Goal: Transaction & Acquisition: Book appointment/travel/reservation

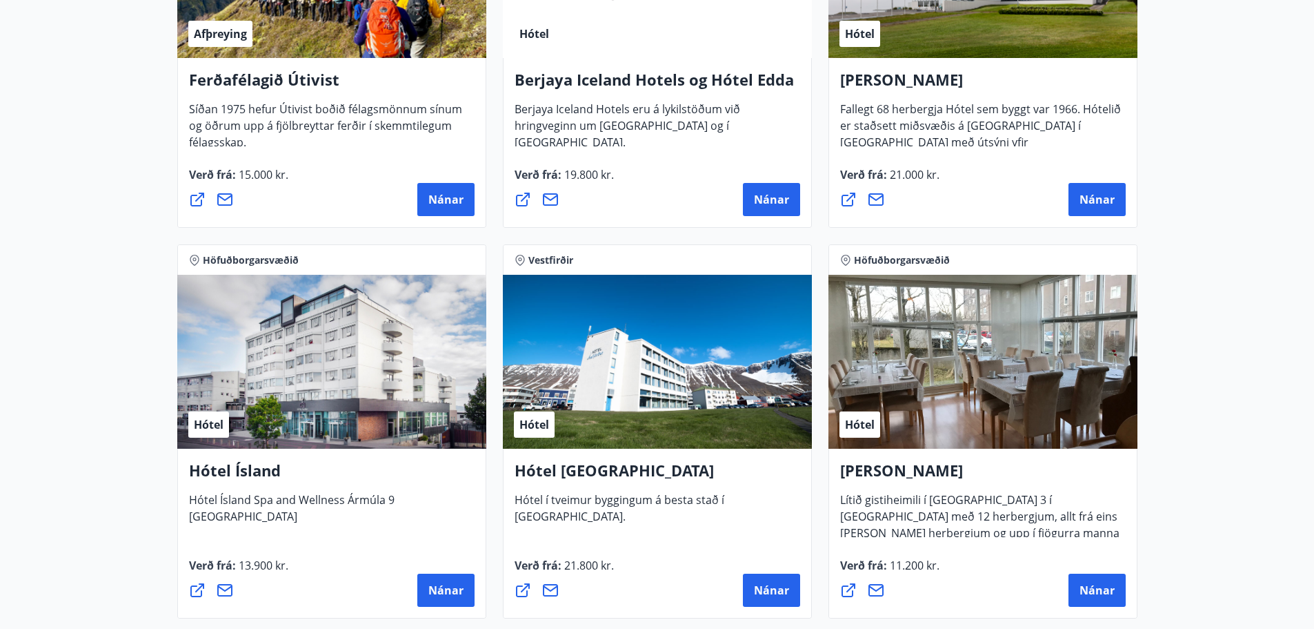
scroll to position [1587, 0]
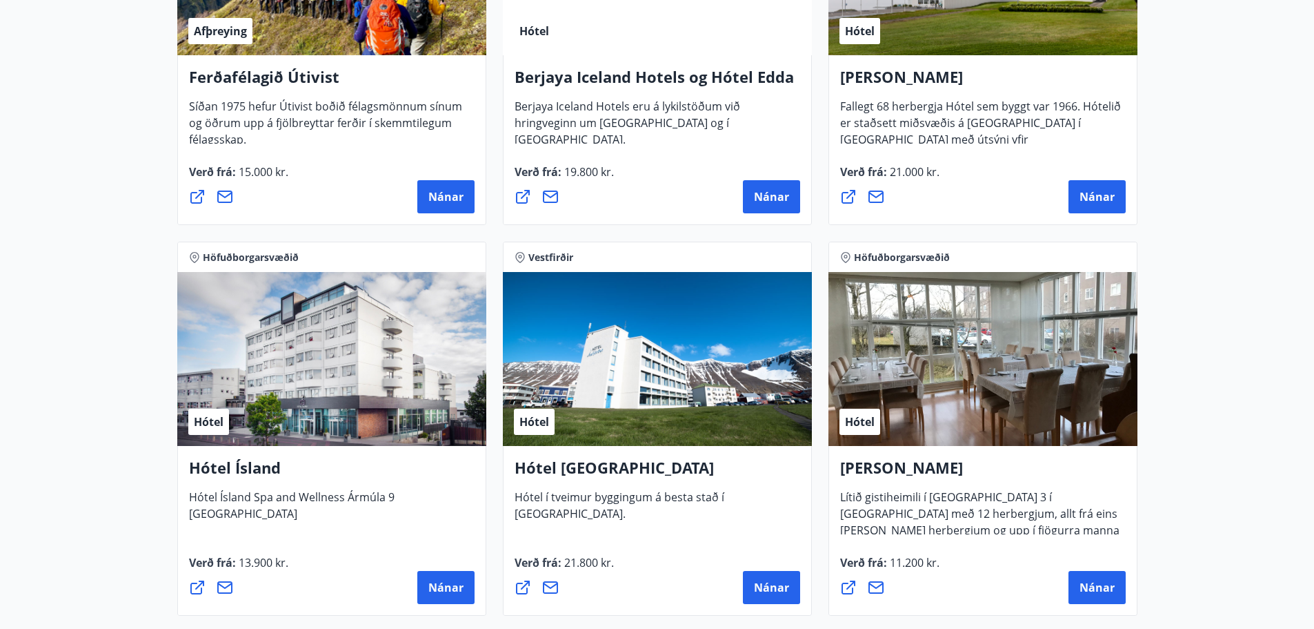
drag, startPoint x: 279, startPoint y: 416, endPoint x: 121, endPoint y: 444, distance: 160.5
click at [121, 444] on main "27 Tilboð fundin Svæði Allt Tegund Allt [PERSON_NAME] Höfuðborgarsvæðið, Suðurl…" at bounding box center [657, 327] width 1314 height 3717
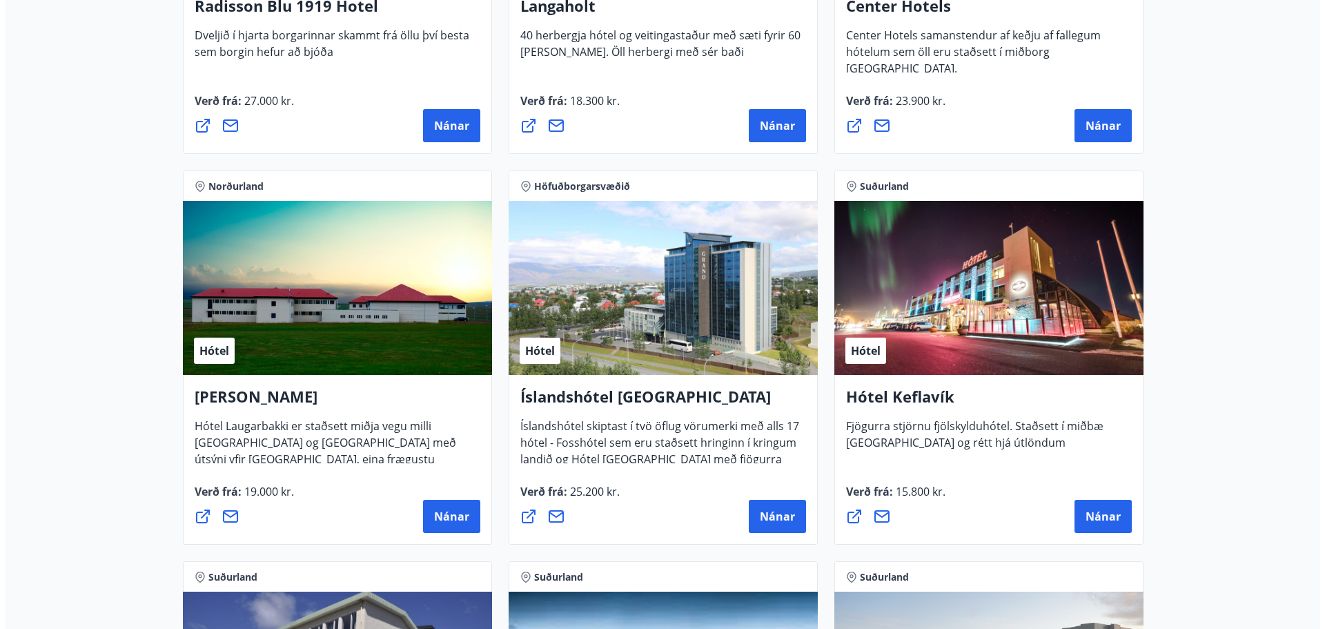
scroll to position [2350, 0]
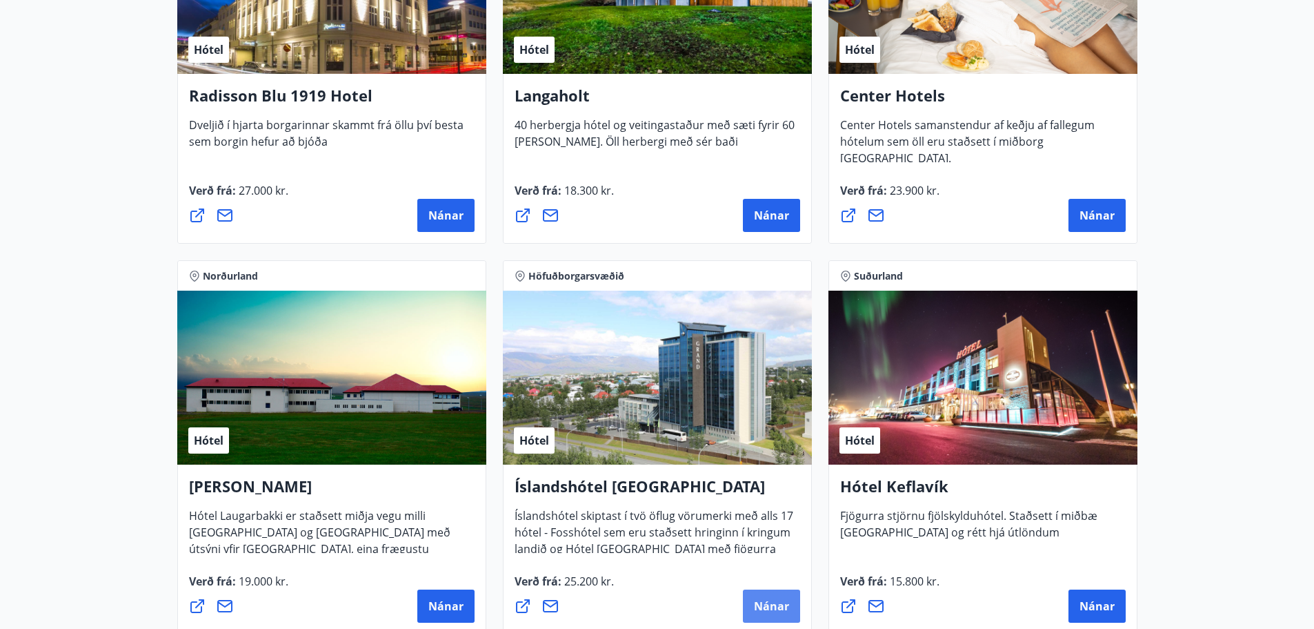
click at [762, 606] on span "Nánar" at bounding box center [771, 605] width 35 height 15
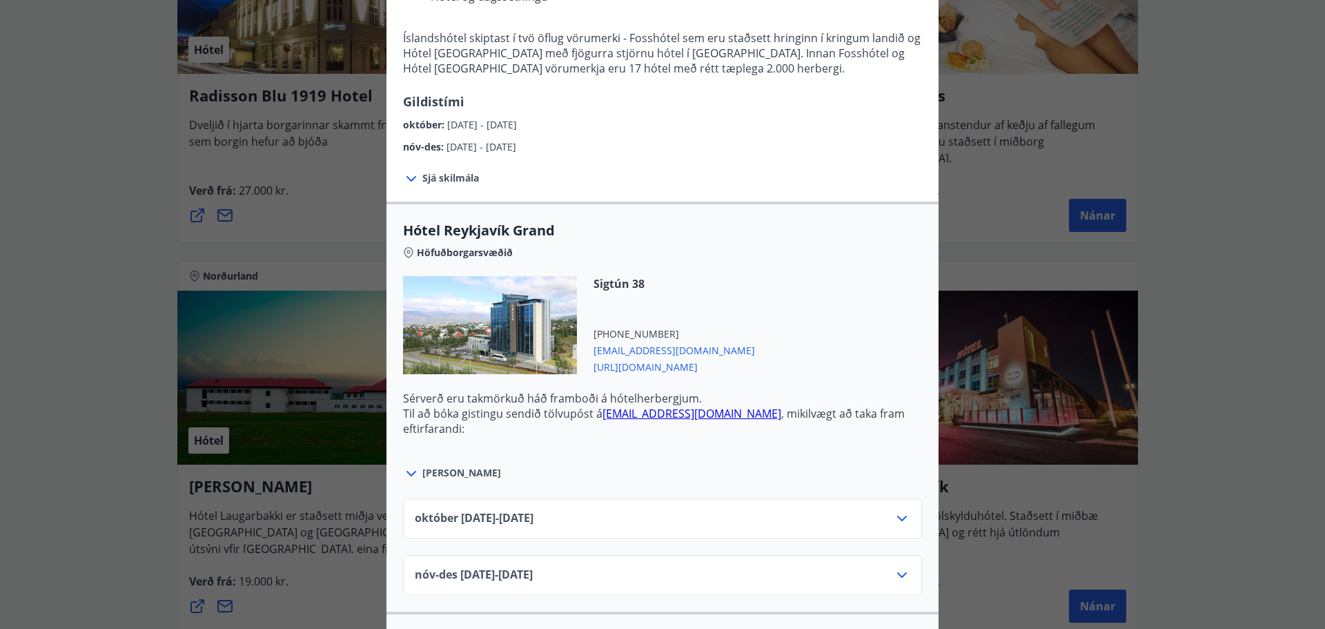
scroll to position [276, 0]
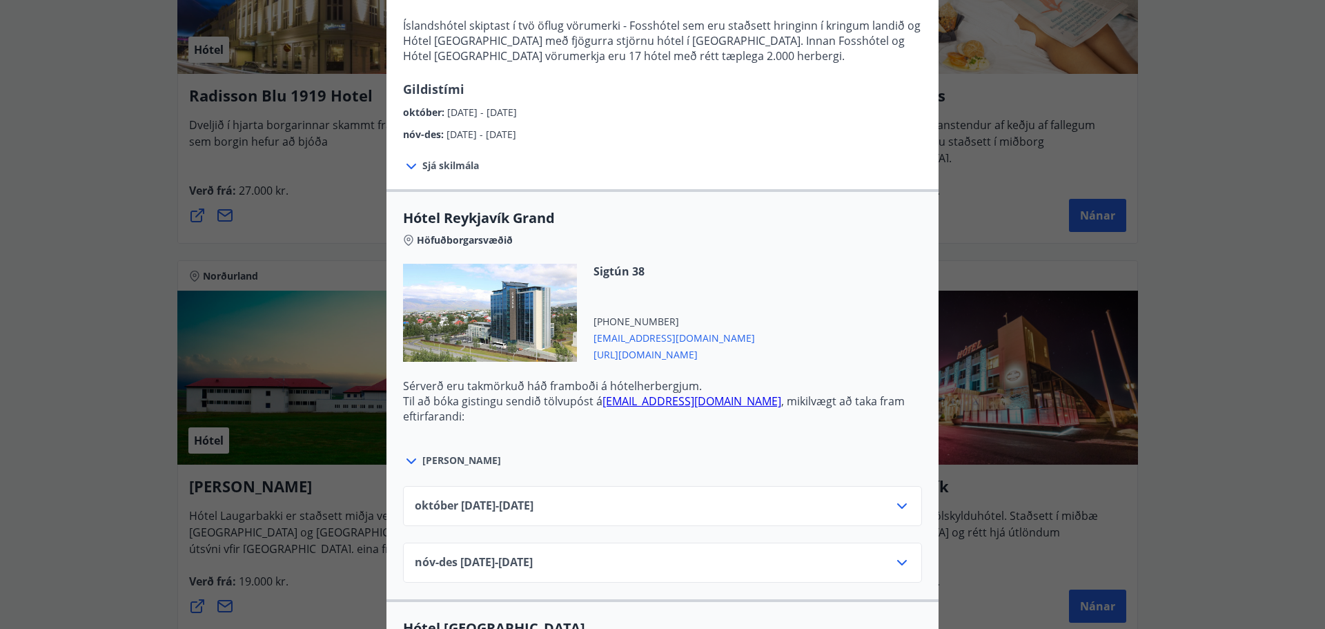
drag, startPoint x: 709, startPoint y: 357, endPoint x: 680, endPoint y: 451, distance: 98.2
click at [689, 479] on div "[DATE]10.25 - [DATE] nóv-[DATE]11.25 - [DATE]" at bounding box center [662, 525] width 552 height 113
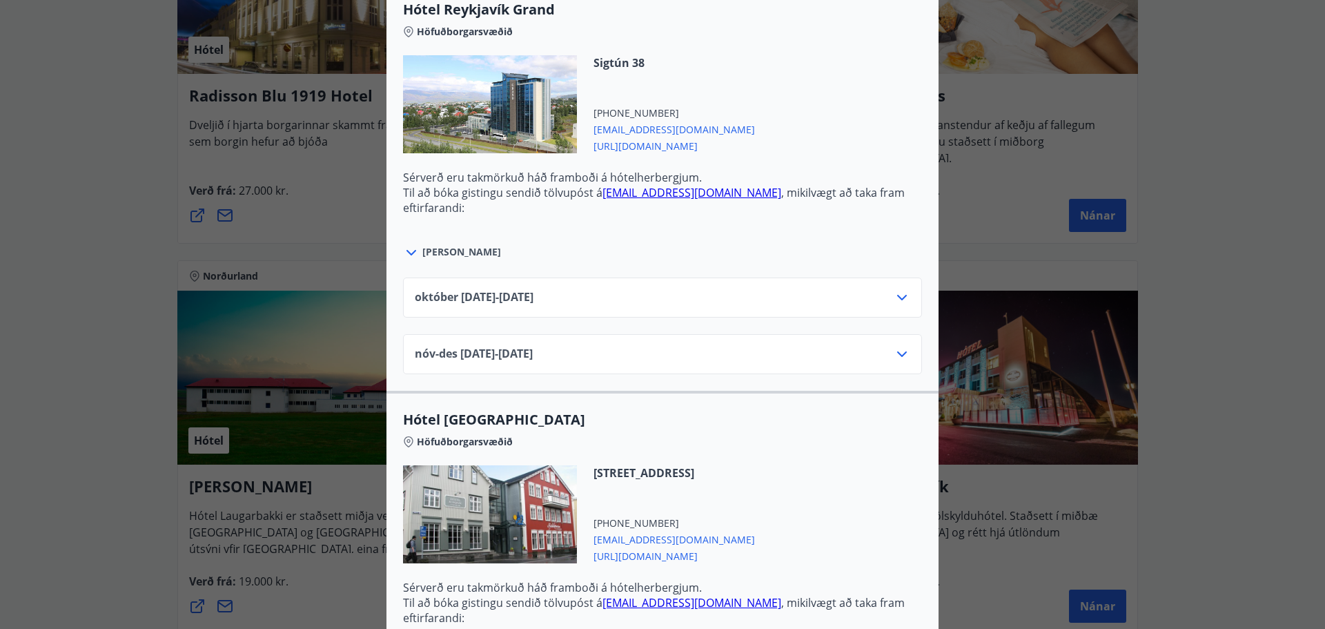
scroll to position [483, 0]
click at [900, 353] on icon at bounding box center [902, 355] width 17 height 17
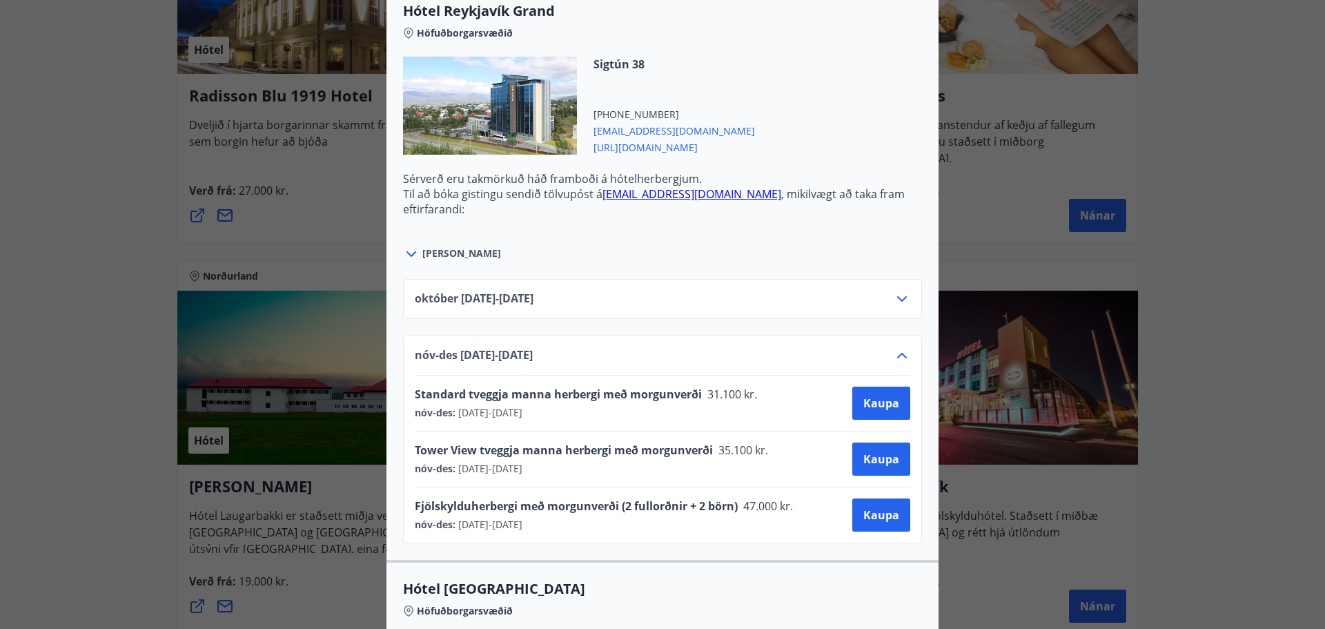
click at [613, 314] on div "[DATE]10.25 - [DATE]" at bounding box center [662, 304] width 495 height 28
click at [894, 299] on icon at bounding box center [902, 298] width 17 height 17
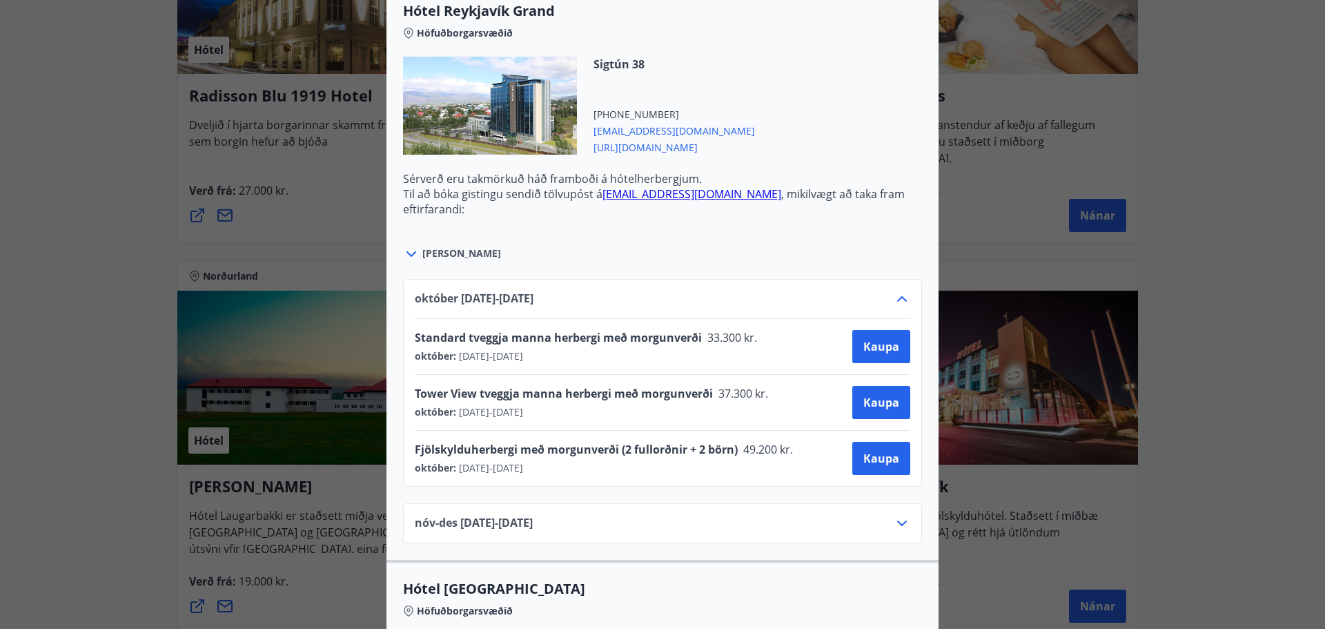
click at [897, 299] on icon at bounding box center [902, 299] width 10 height 6
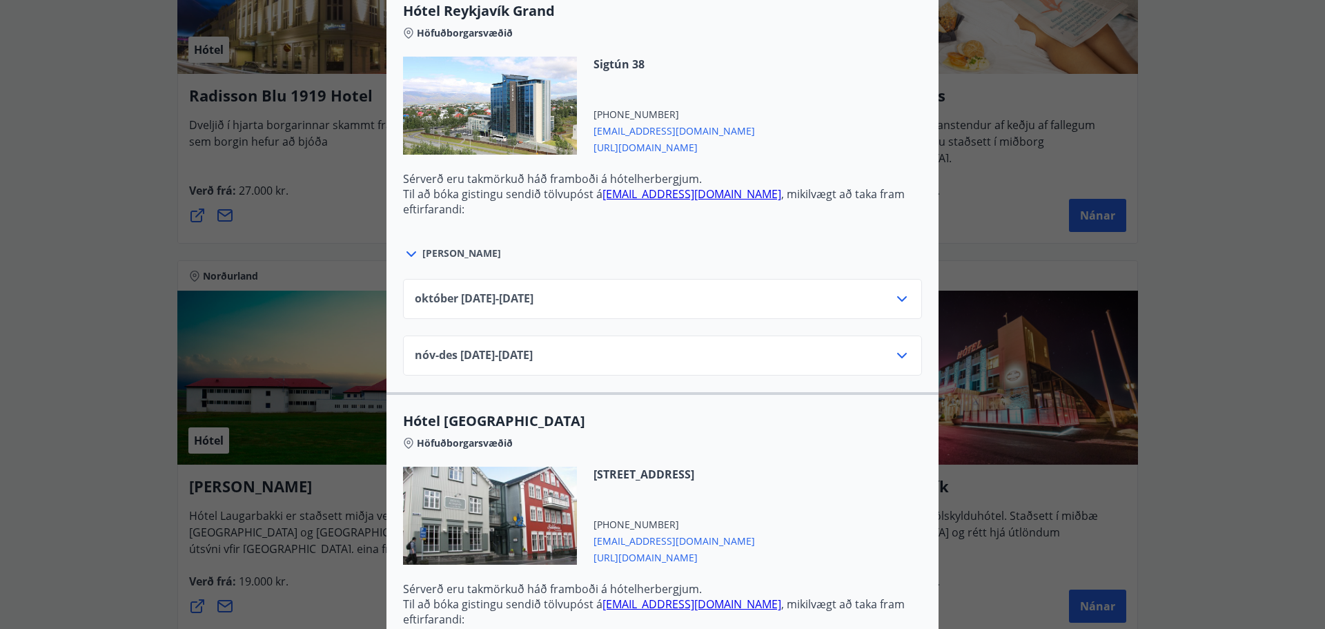
click at [898, 357] on icon at bounding box center [902, 355] width 17 height 17
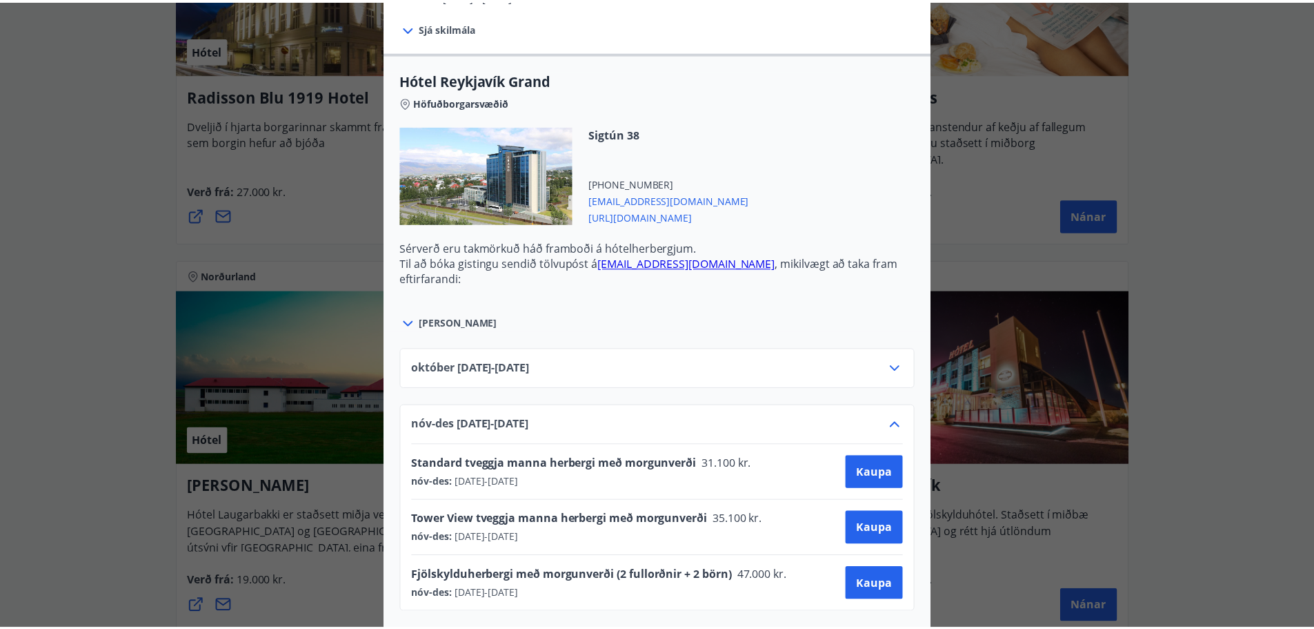
scroll to position [0, 0]
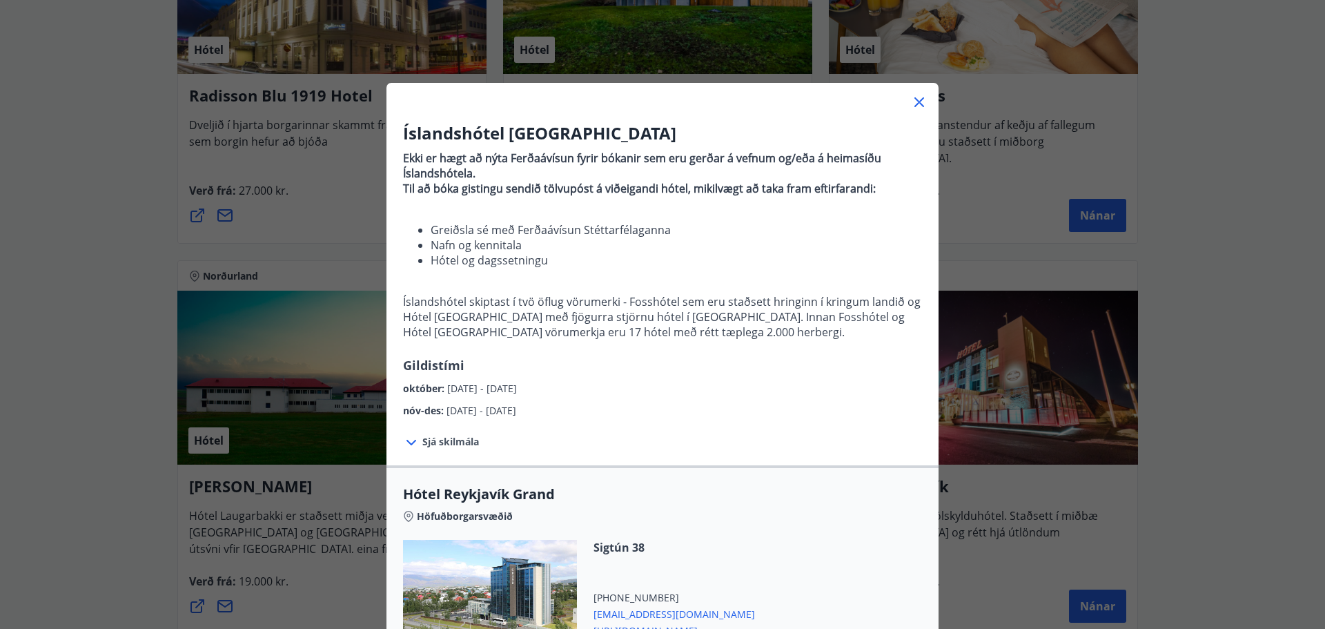
click at [1232, 390] on div "Íslandshótel Reykjavík Ekki er hægt að nýta Ferðaávísun fyrir bókanir sem eru g…" at bounding box center [662, 314] width 1325 height 629
